Goal: Ask a question: Seek information or help from site administrators or community

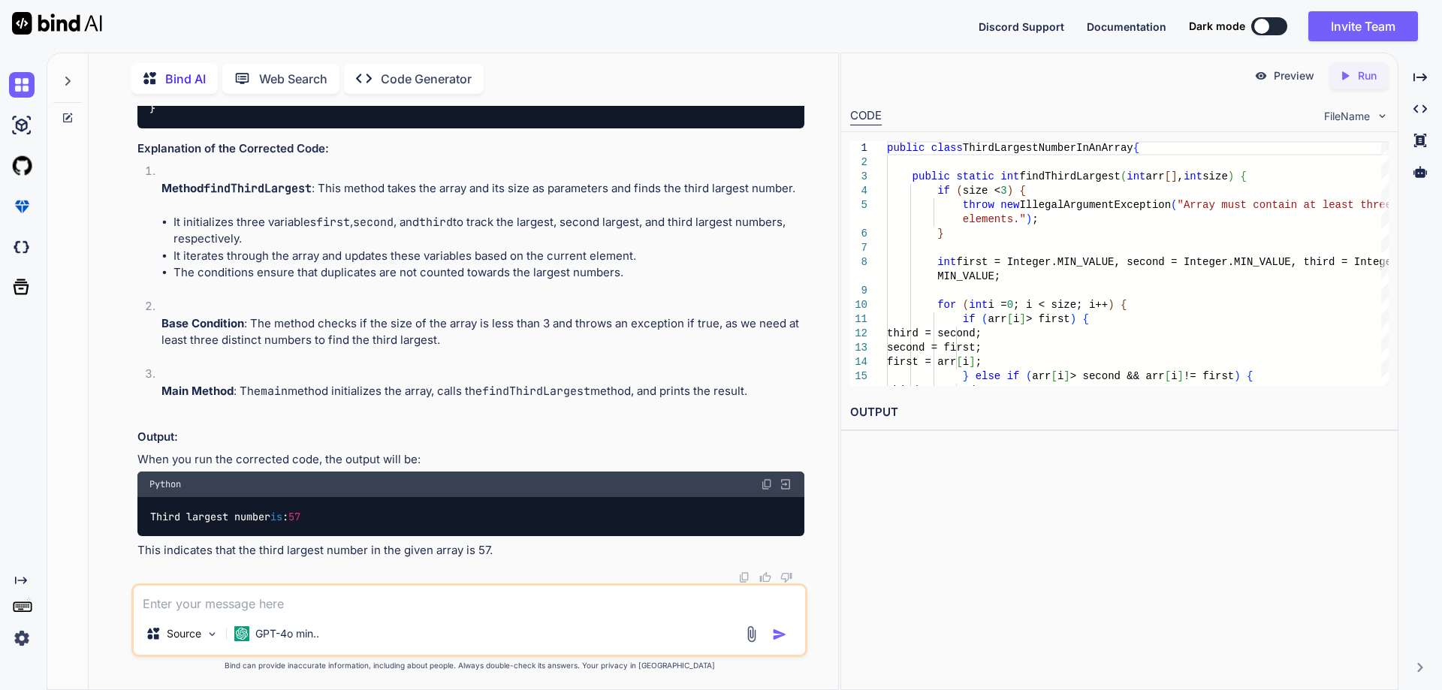
scroll to position [8608, 0]
click at [246, 604] on textarea at bounding box center [470, 599] width 672 height 27
paste textarea "o Make UKG and TRAY Site Connection Active and In-Active functionality."
click at [293, 600] on textarea "Create test cases for "o Make UKG and TRAY Site Connection Active and In-Active…" at bounding box center [470, 599] width 672 height 27
click at [715, 605] on textarea "Create test cases for "Make UKG and TRAY Site Connection Active and In-Active f…" at bounding box center [470, 599] width 672 height 27
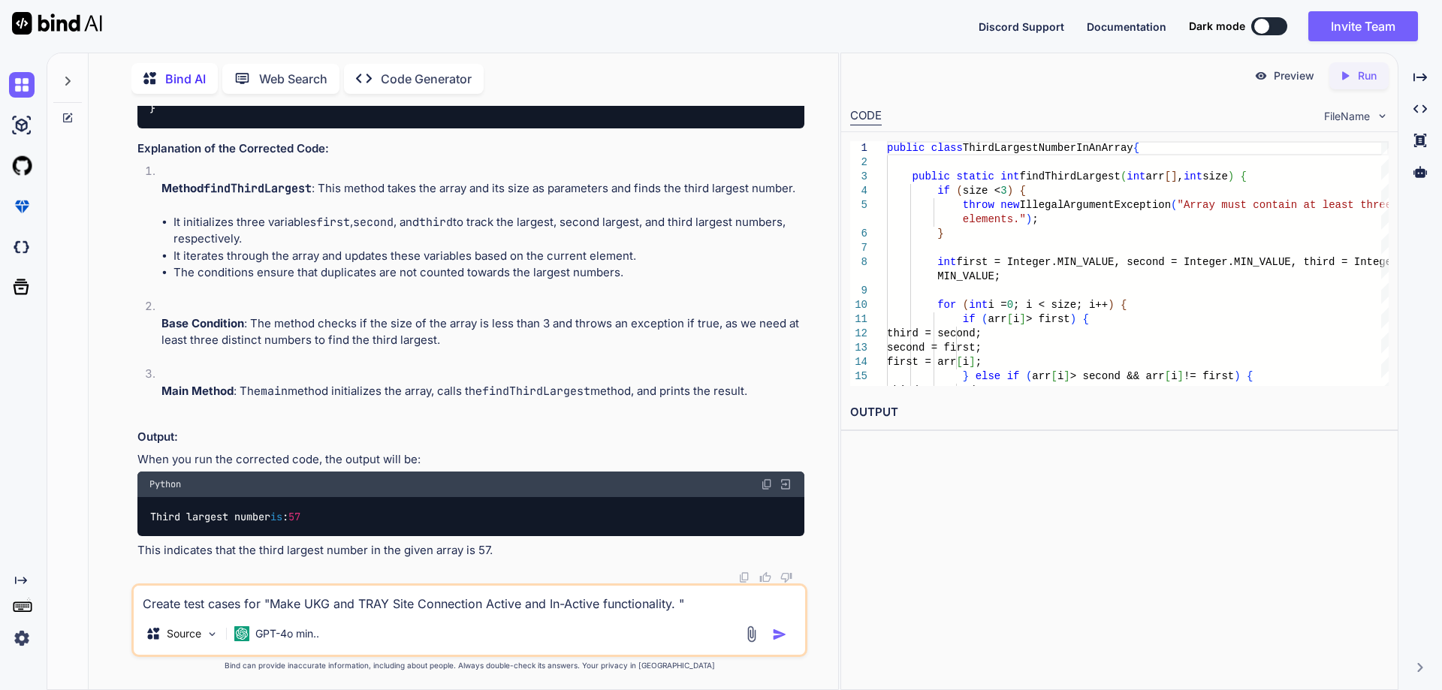
click at [681, 605] on textarea "Create test cases for "Make UKG and TRAY Site Connection Active and In-Active f…" at bounding box center [470, 599] width 672 height 27
click at [698, 604] on textarea "Create test cases for "Make UKG and TRAY Site Connection Active and In-Active f…" at bounding box center [470, 599] width 672 height 27
type textarea "Create test cases for "Make UKG and TRAY Site Connection Active and In-Active f…"
click at [777, 627] on img "button" at bounding box center [779, 634] width 15 height 15
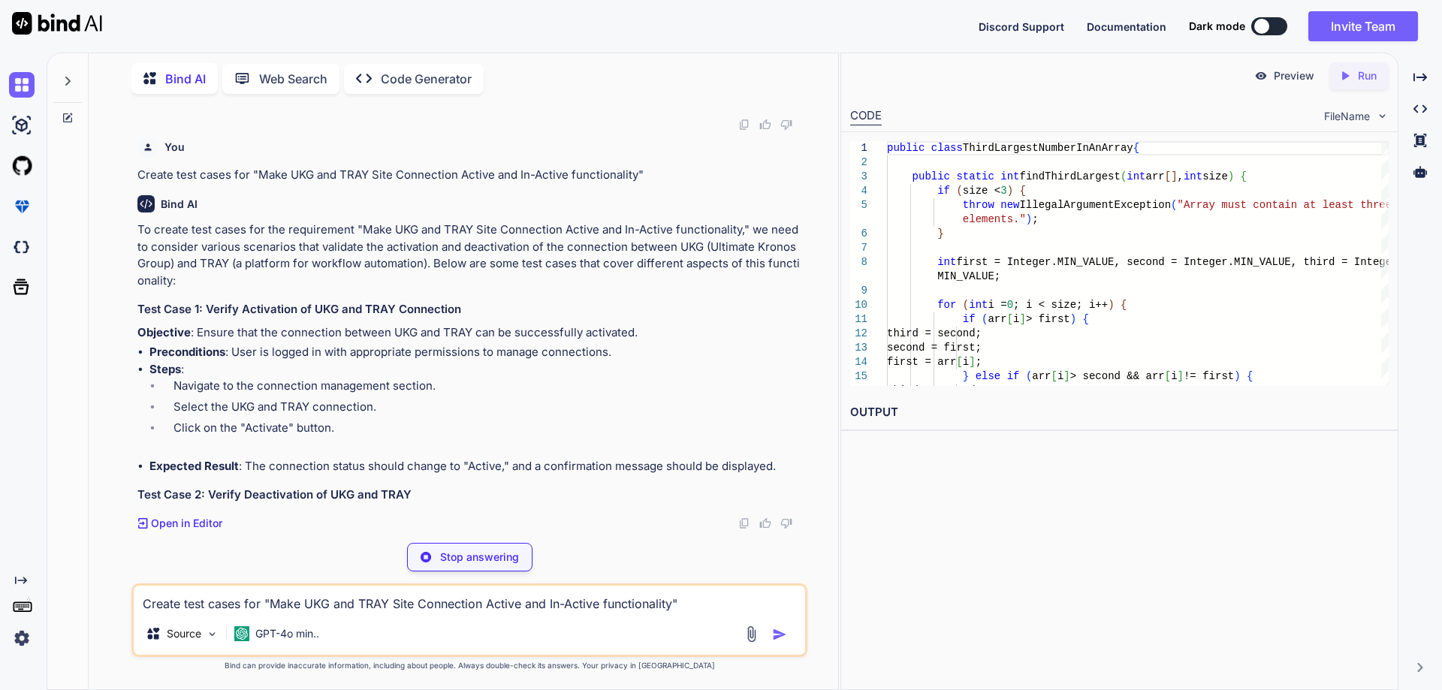
scroll to position [9061, 0]
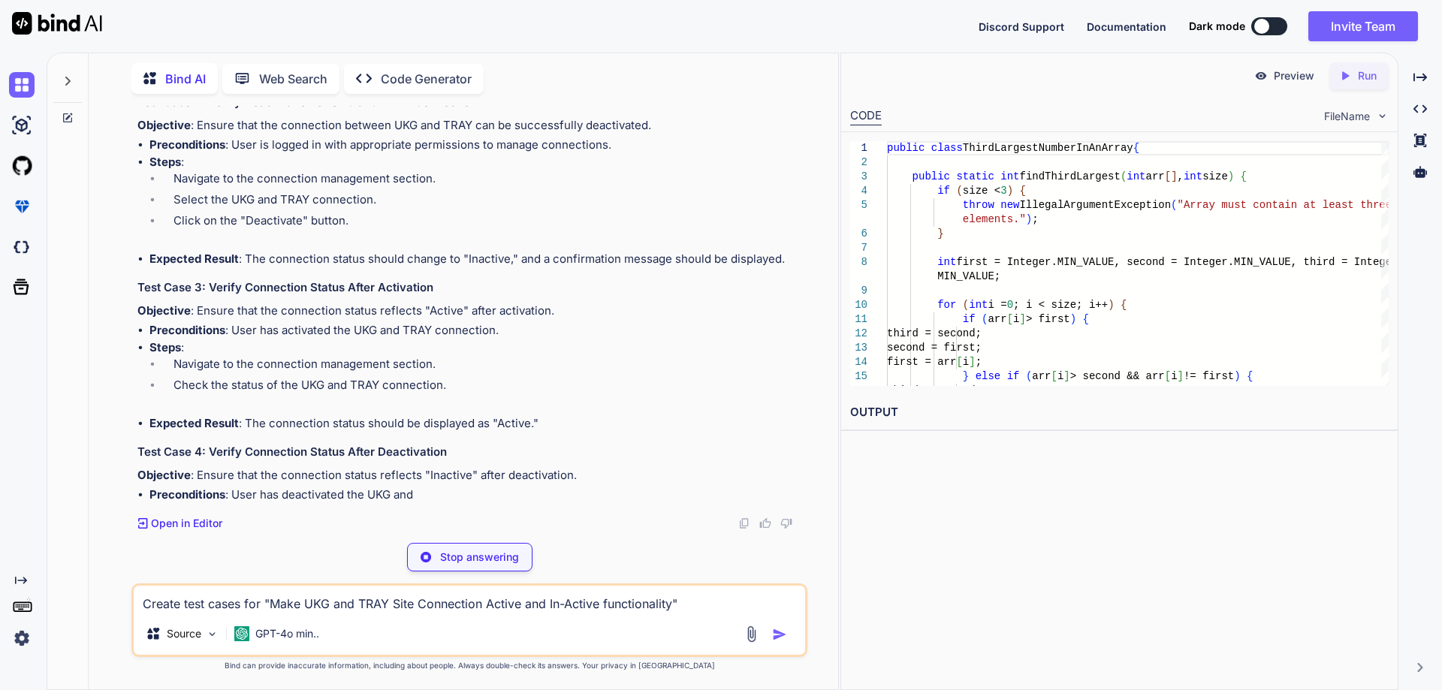
drag, startPoint x: 174, startPoint y: 388, endPoint x: 362, endPoint y: 406, distance: 188.6
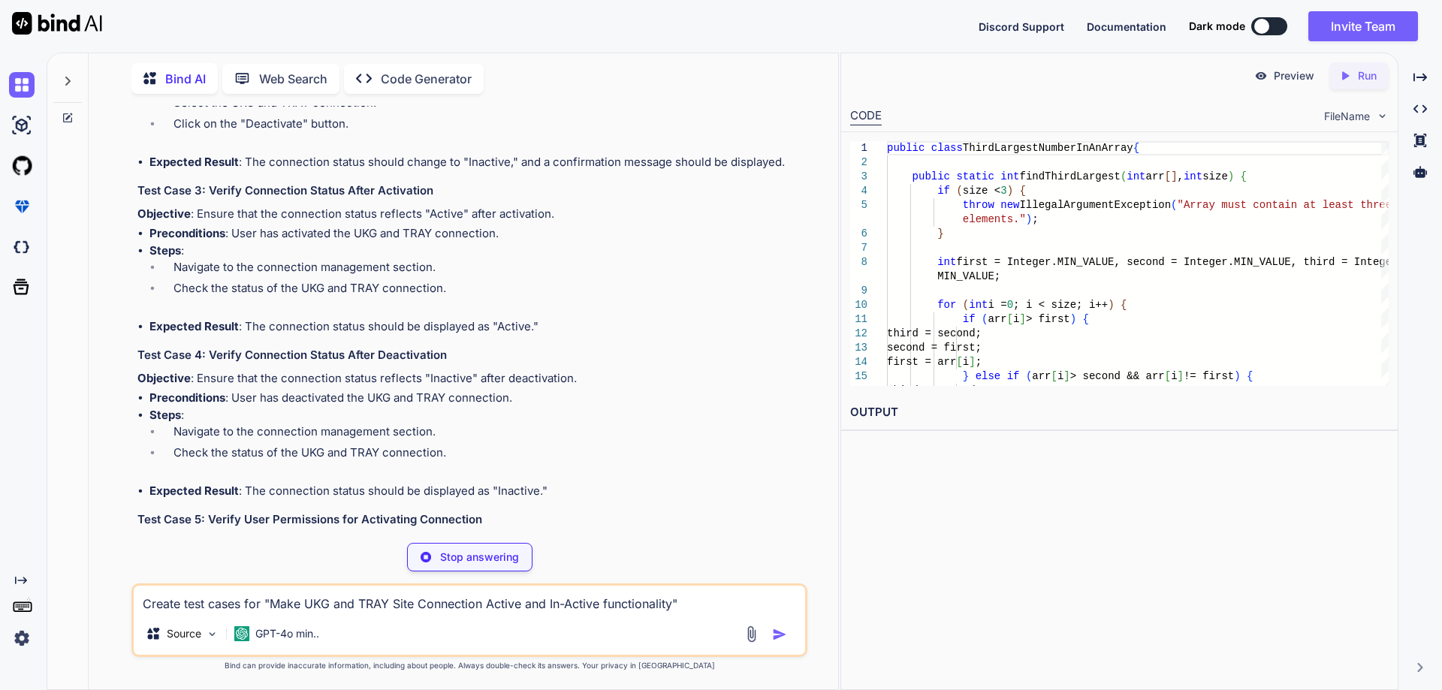
drag, startPoint x: 234, startPoint y: 409, endPoint x: 354, endPoint y: 405, distance: 119.5
drag, startPoint x: 367, startPoint y: 406, endPoint x: 279, endPoint y: 406, distance: 87.9
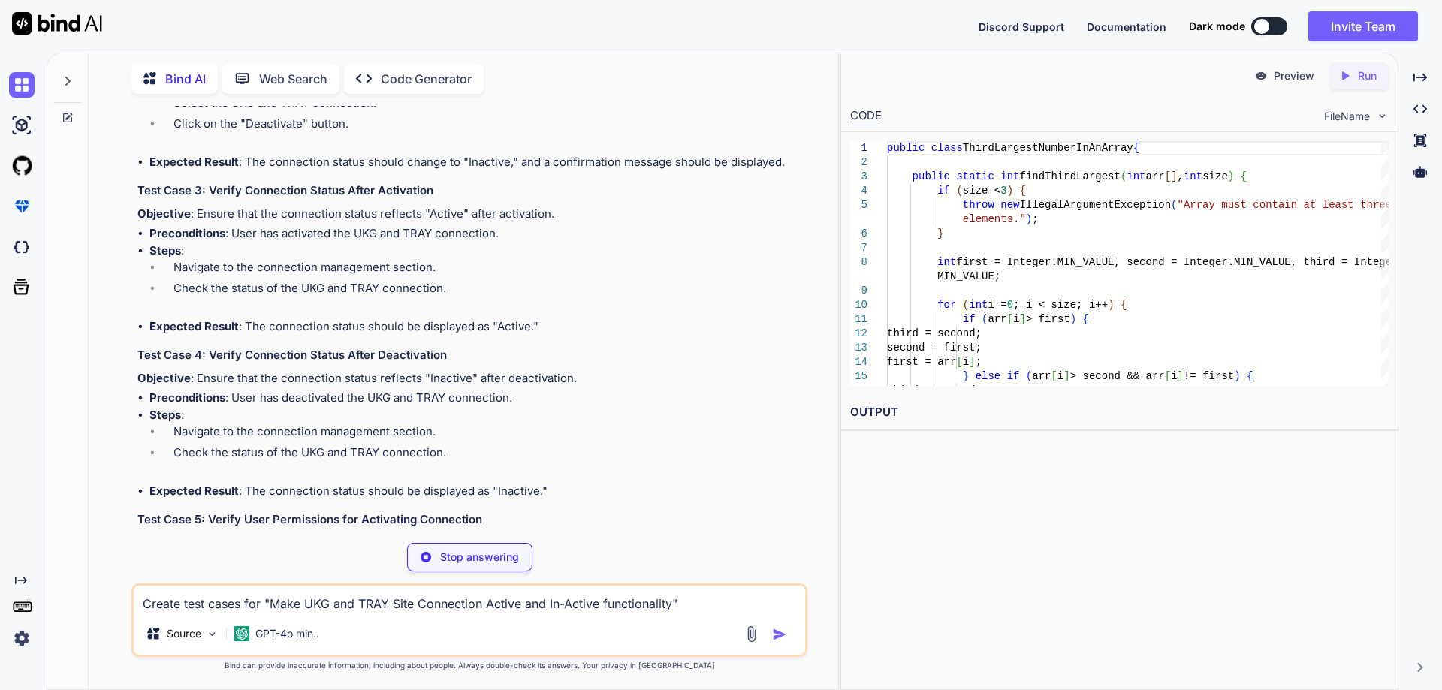
drag, startPoint x: 241, startPoint y: 428, endPoint x: 393, endPoint y: 425, distance: 151.8
drag, startPoint x: 291, startPoint y: 465, endPoint x: 776, endPoint y: 465, distance: 484.5
drag, startPoint x: 773, startPoint y: 462, endPoint x: 334, endPoint y: 512, distance: 441.5
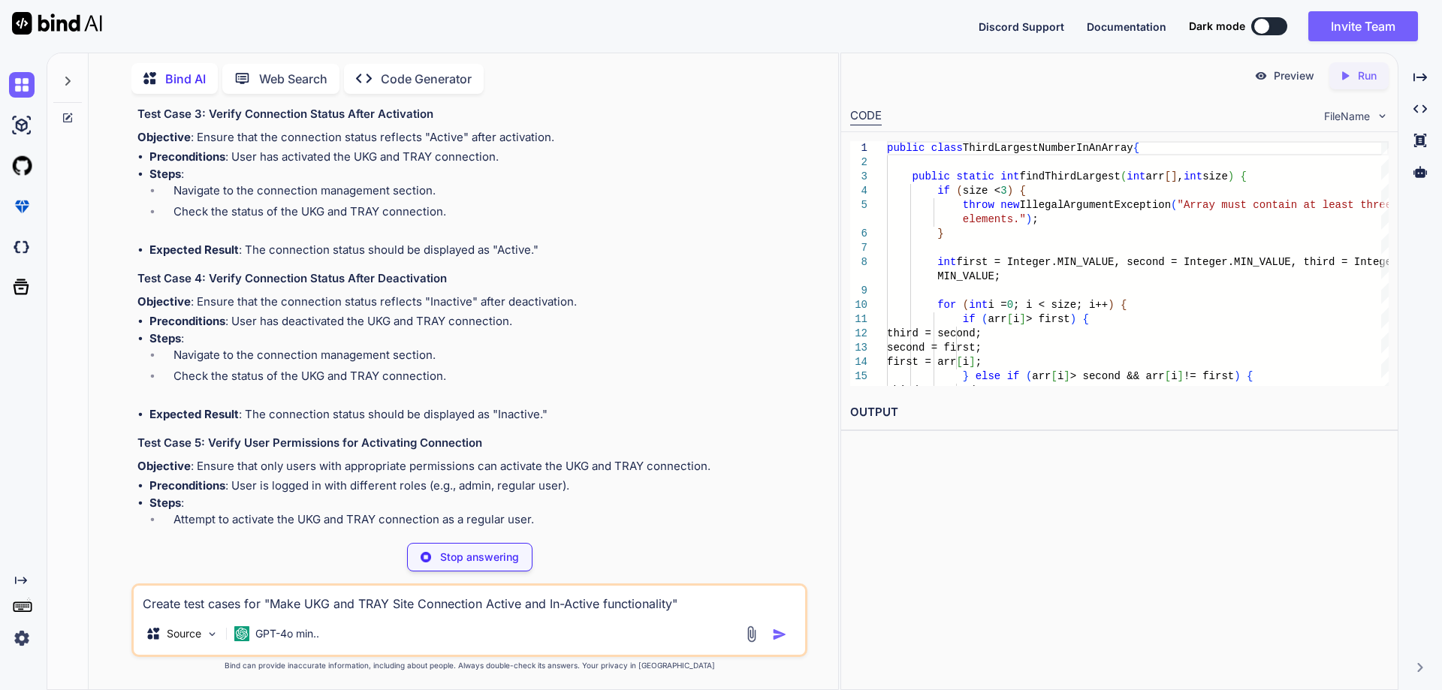
scroll to position [9211, 0]
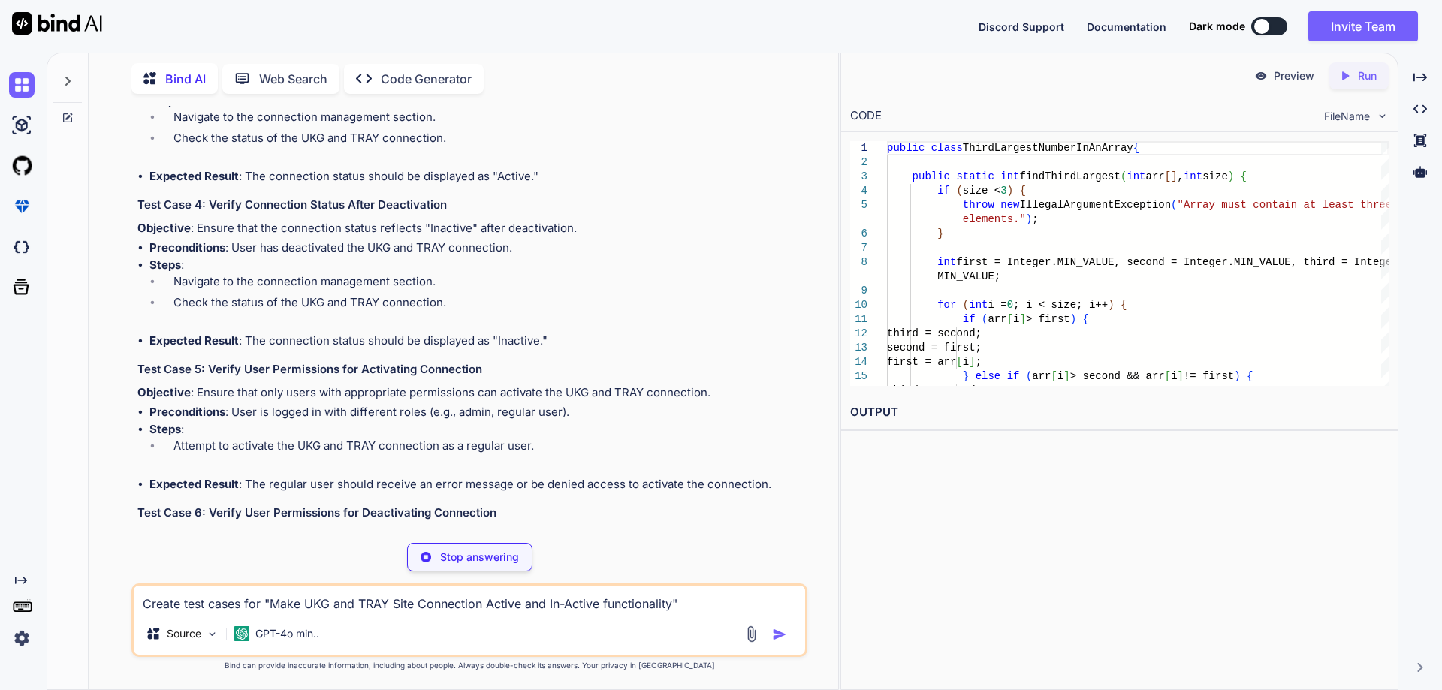
drag, startPoint x: 381, startPoint y: 343, endPoint x: 489, endPoint y: 343, distance: 108.2
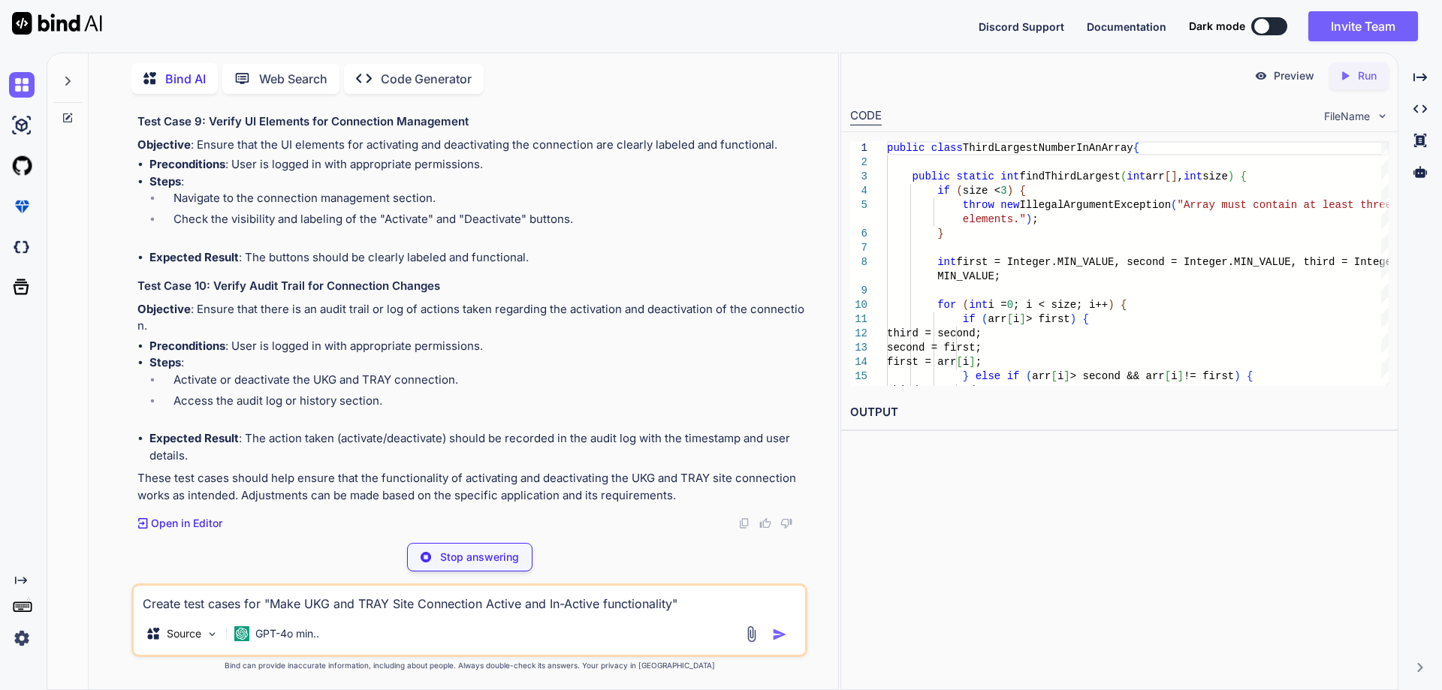
scroll to position [10610, 0]
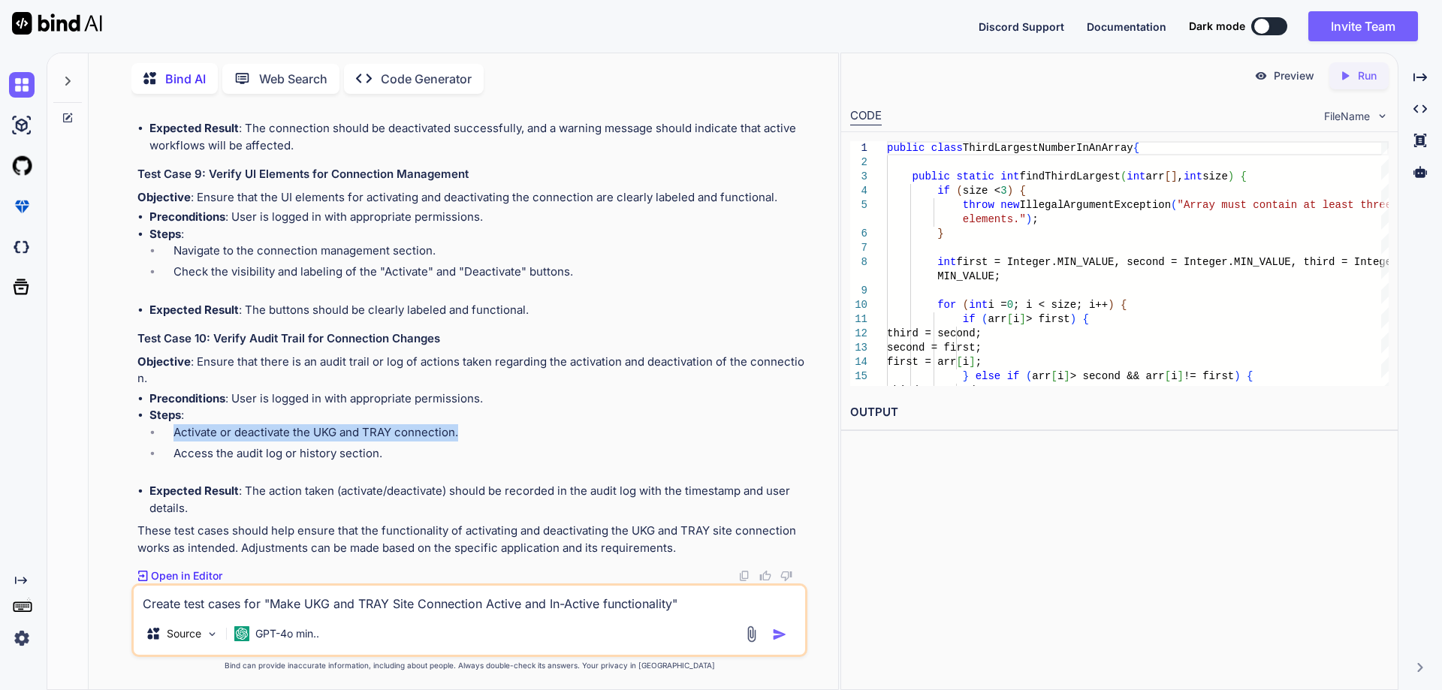
drag, startPoint x: 457, startPoint y: 433, endPoint x: 175, endPoint y: 437, distance: 281.7
click at [175, 437] on li "Activate or deactivate the UKG and TRAY connection." at bounding box center [482, 434] width 643 height 21
click at [176, 463] on li "Access the audit log or history section." at bounding box center [482, 455] width 643 height 21
drag, startPoint x: 178, startPoint y: 448, endPoint x: 394, endPoint y: 448, distance: 215.6
click at [394, 448] on li "Access the audit log or history section." at bounding box center [482, 455] width 643 height 21
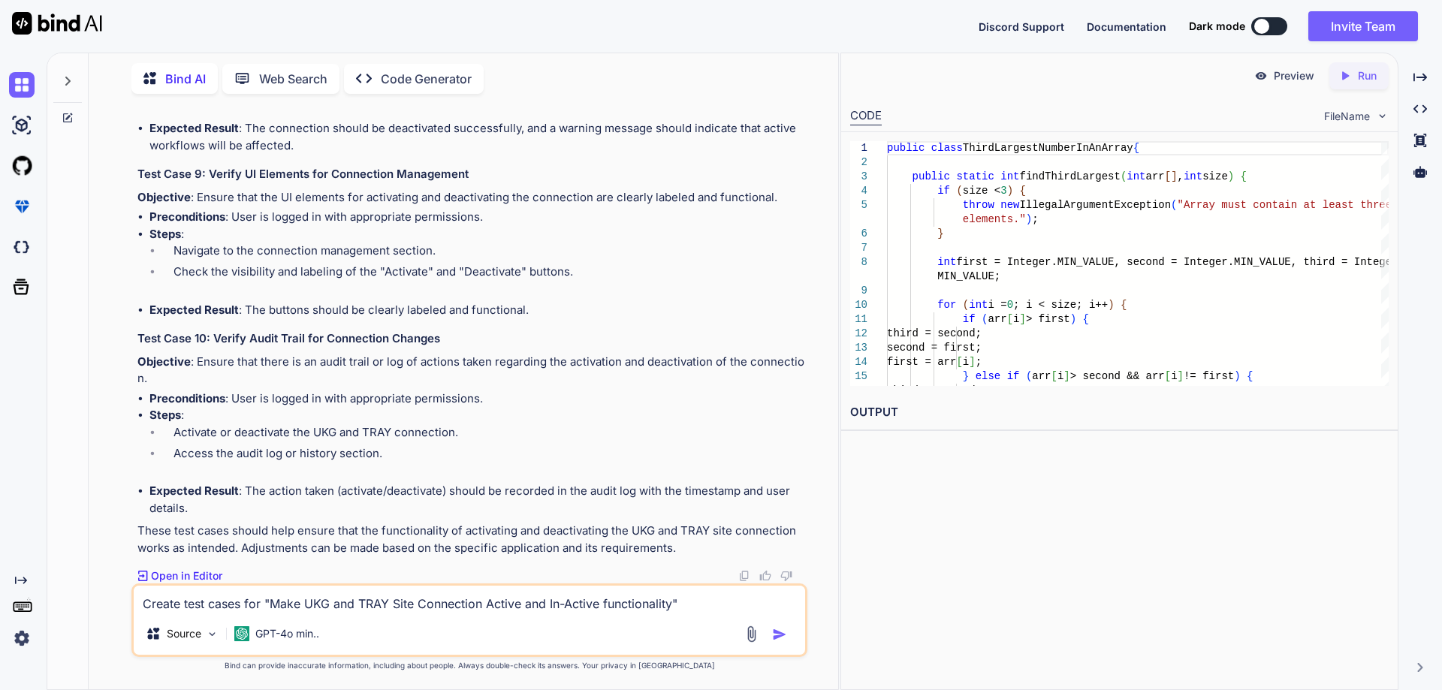
click at [391, 442] on li "Activate or deactivate the UKG and TRAY connection." at bounding box center [482, 434] width 643 height 21
drag, startPoint x: 385, startPoint y: 449, endPoint x: 171, endPoint y: 453, distance: 214.1
click at [171, 453] on li "Access the audit log or history section." at bounding box center [482, 455] width 643 height 21
click at [182, 473] on li "Steps : Activate or deactivate the UKG and TRAY connection. Access the audit lo…" at bounding box center [476, 445] width 655 height 76
click at [175, 432] on li "Activate or deactivate the UKG and TRAY connection." at bounding box center [482, 434] width 643 height 21
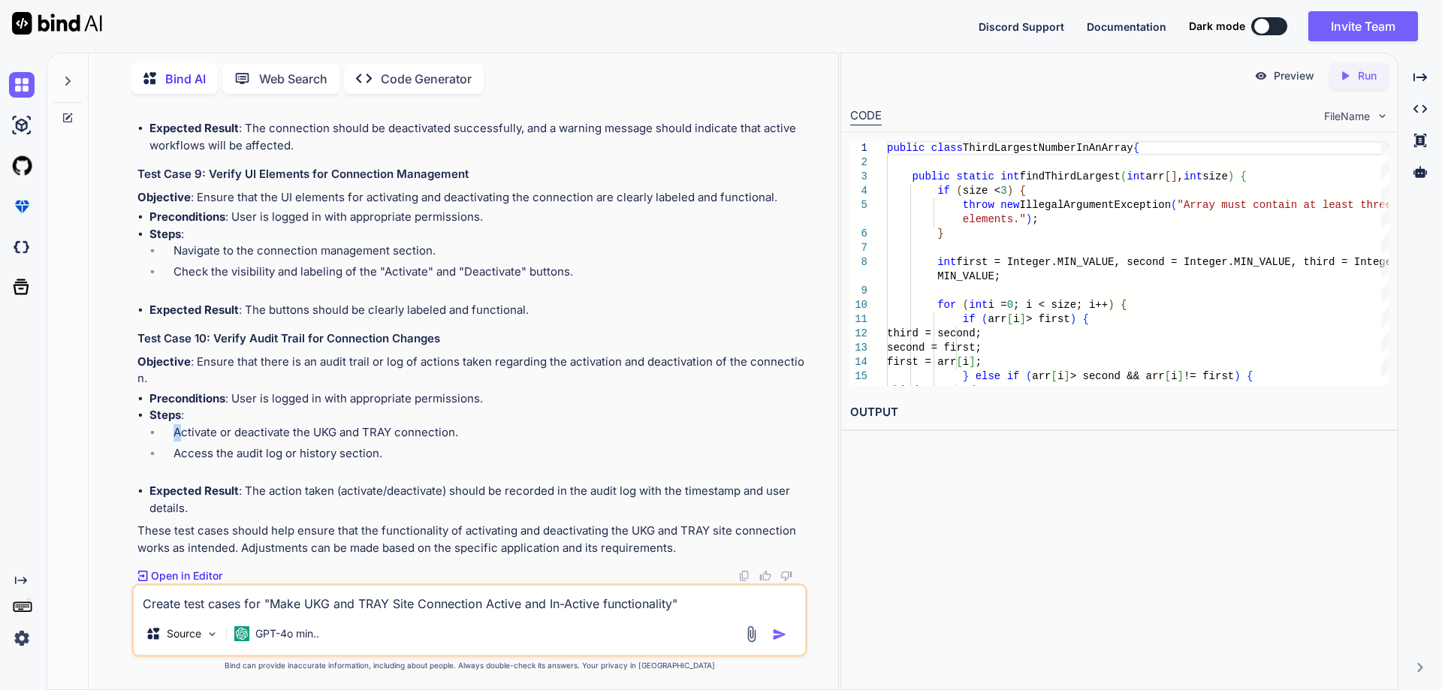
click at [175, 432] on li "Activate or deactivate the UKG and TRAY connection." at bounding box center [482, 434] width 643 height 21
drag, startPoint x: 172, startPoint y: 430, endPoint x: 379, endPoint y: 455, distance: 208.9
click at [379, 455] on ol "Activate or deactivate the UKG and TRAY connection. Access the audit log or his…" at bounding box center [476, 445] width 655 height 42
click at [382, 449] on li "Access the audit log or history section." at bounding box center [482, 455] width 643 height 21
drag, startPoint x: 382, startPoint y: 449, endPoint x: 199, endPoint y: 436, distance: 183.7
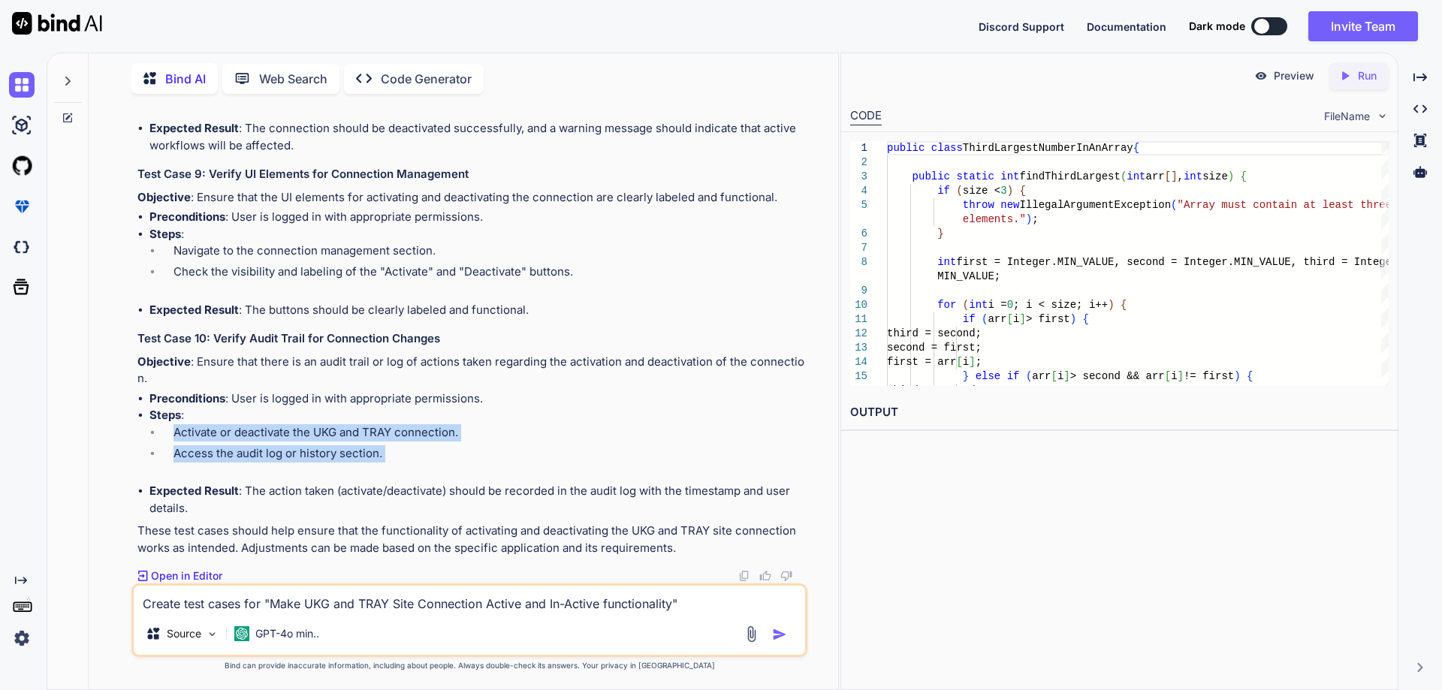
click at [199, 436] on ol "Activate or deactivate the UKG and TRAY connection. Access the audit log or his…" at bounding box center [476, 445] width 655 height 42
click at [207, 430] on li "Activate or deactivate the UKG and TRAY connection." at bounding box center [482, 434] width 643 height 21
click at [240, 443] on ol "Activate or deactivate the UKG and TRAY connection. Access the audit log or his…" at bounding box center [476, 445] width 655 height 42
click at [249, 445] on li "Access the audit log or history section." at bounding box center [482, 455] width 643 height 21
drag, startPoint x: 390, startPoint y: 455, endPoint x: 173, endPoint y: 430, distance: 218.6
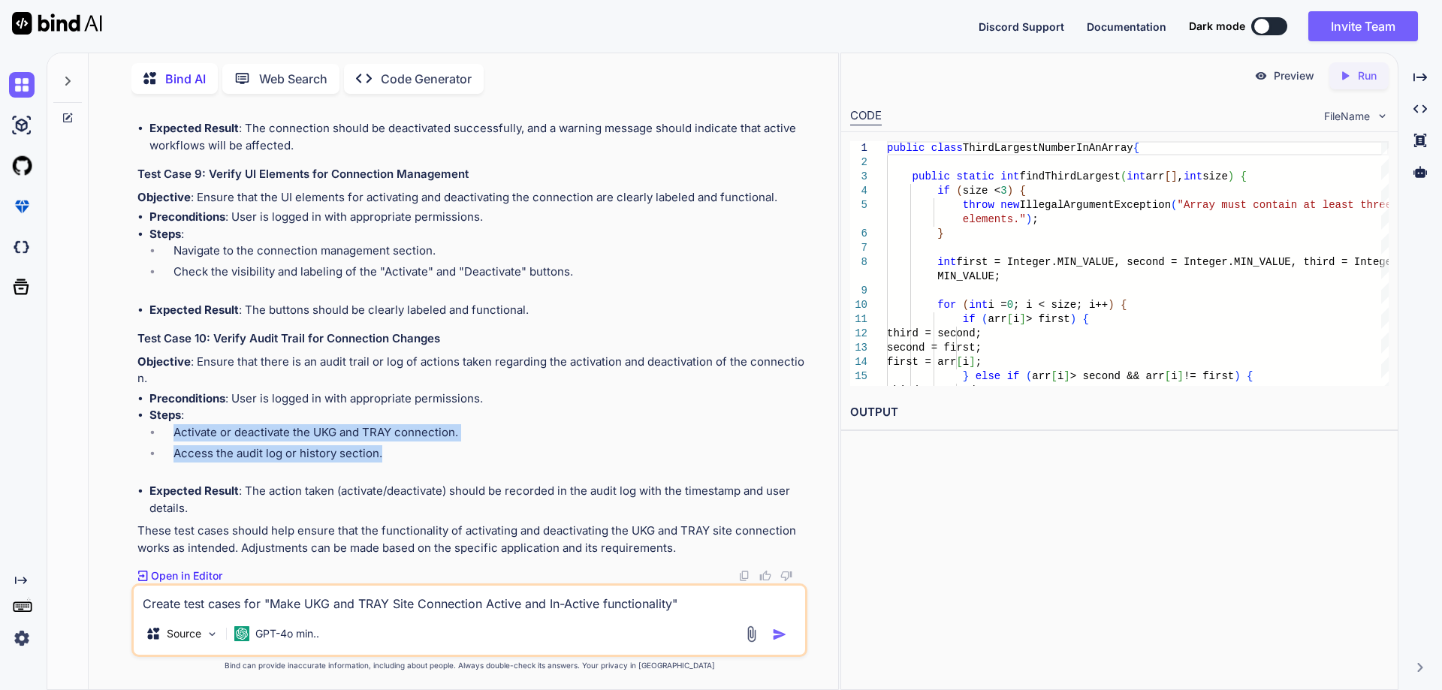
click at [173, 430] on ol "Activate or deactivate the UKG and TRAY connection. Access the audit log or his…" at bounding box center [476, 445] width 655 height 42
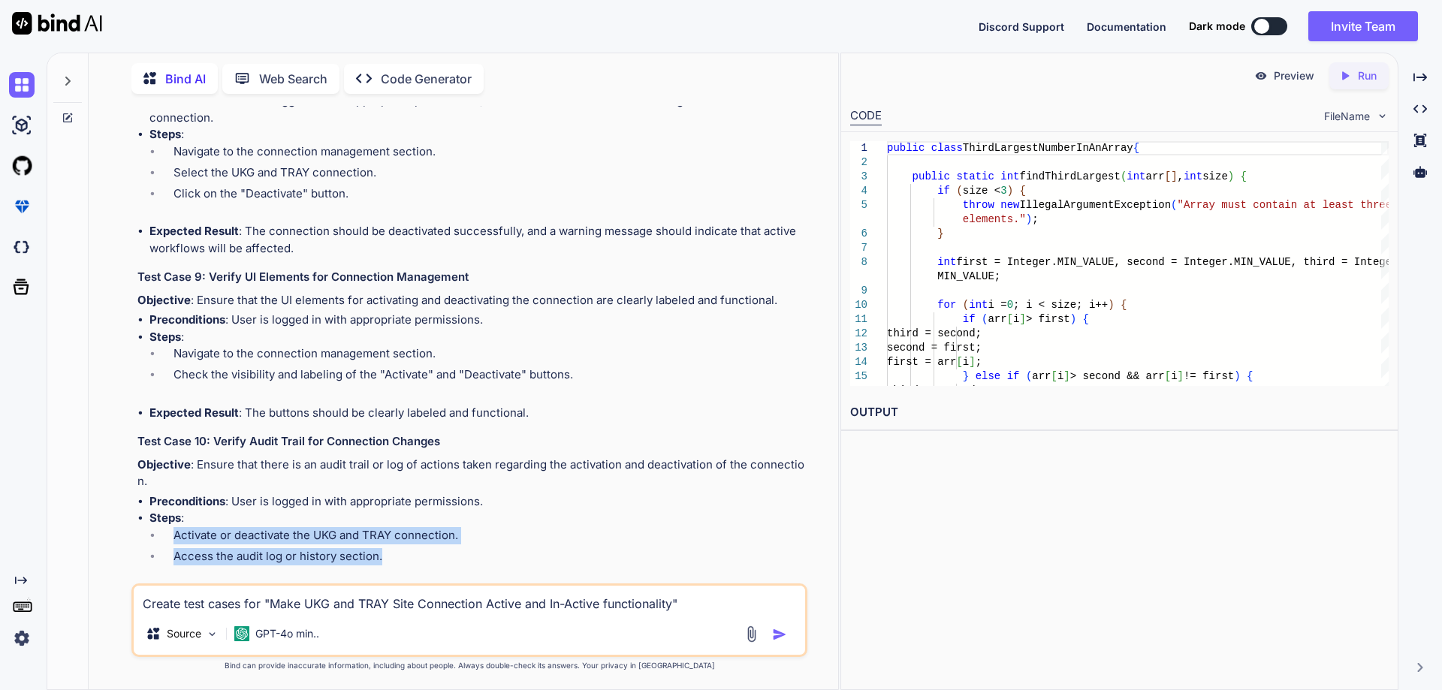
scroll to position [9859, 0]
